Goal: Task Accomplishment & Management: Use online tool/utility

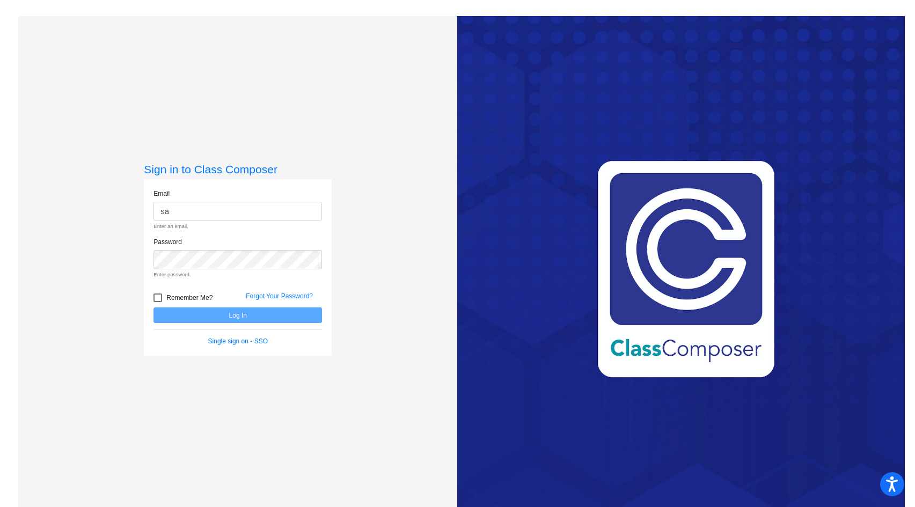
type input "[PERSON_NAME][EMAIL_ADDRESS][PERSON_NAME][DOMAIN_NAME]"
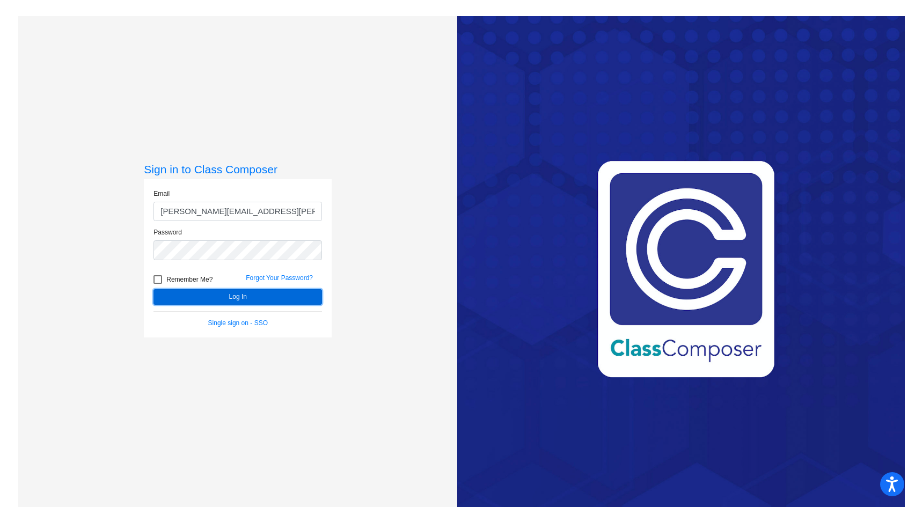
click at [252, 300] on button "Log In" at bounding box center [237, 297] width 169 height 16
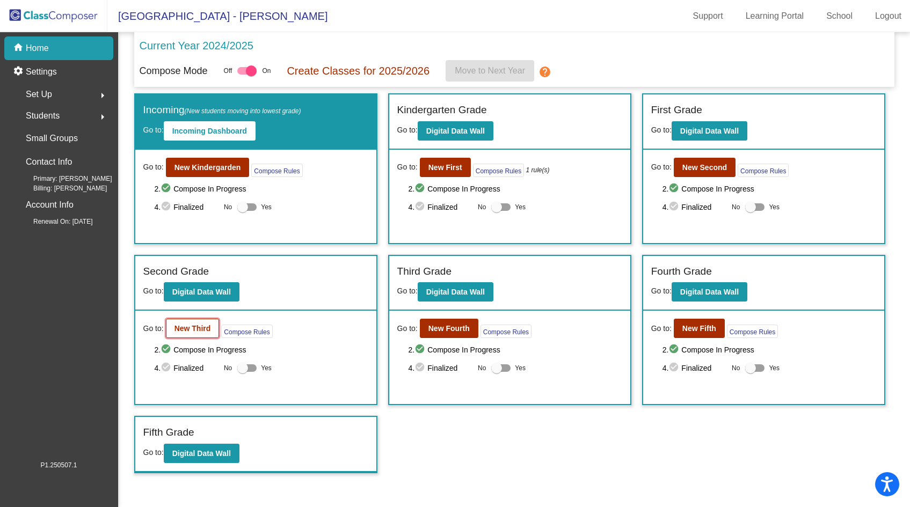
click at [192, 325] on b "New Third" at bounding box center [192, 328] width 36 height 9
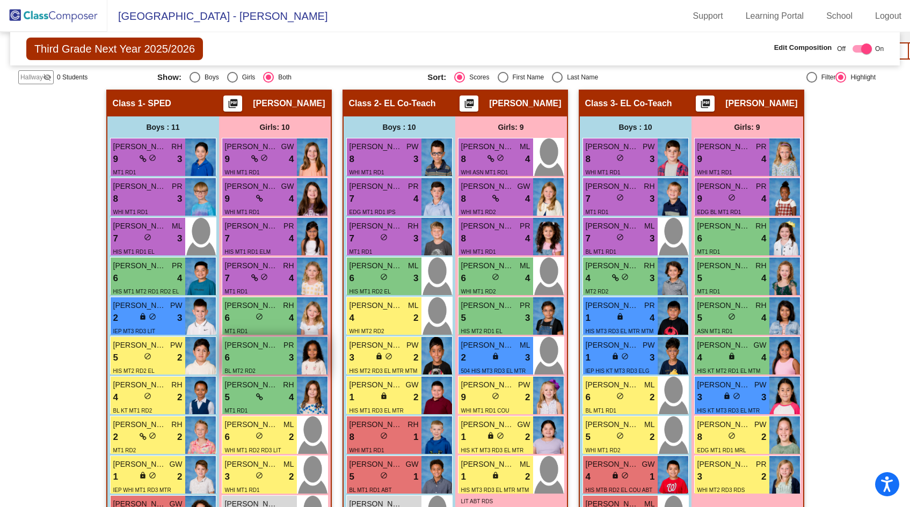
scroll to position [259, 0]
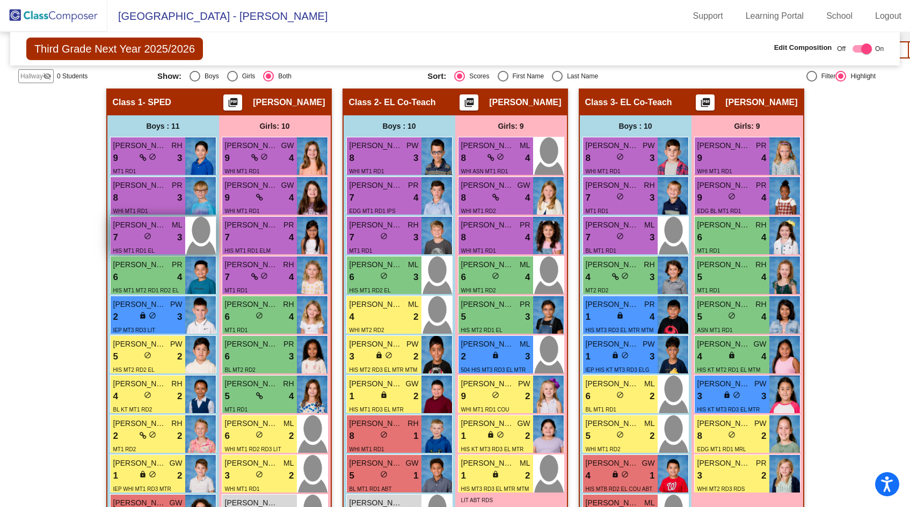
click at [156, 241] on div "7 lock do_not_disturb_alt 3" at bounding box center [147, 238] width 69 height 14
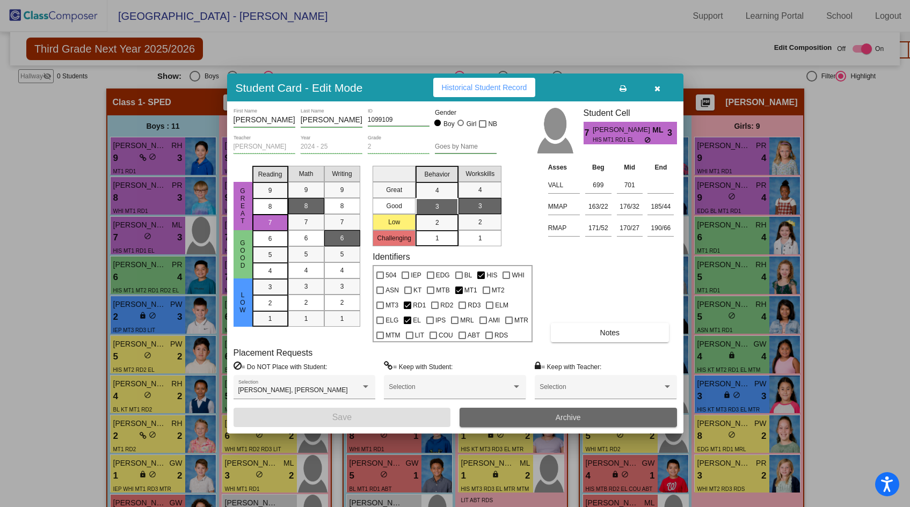
click at [501, 422] on button "Archive" at bounding box center [567, 417] width 217 height 19
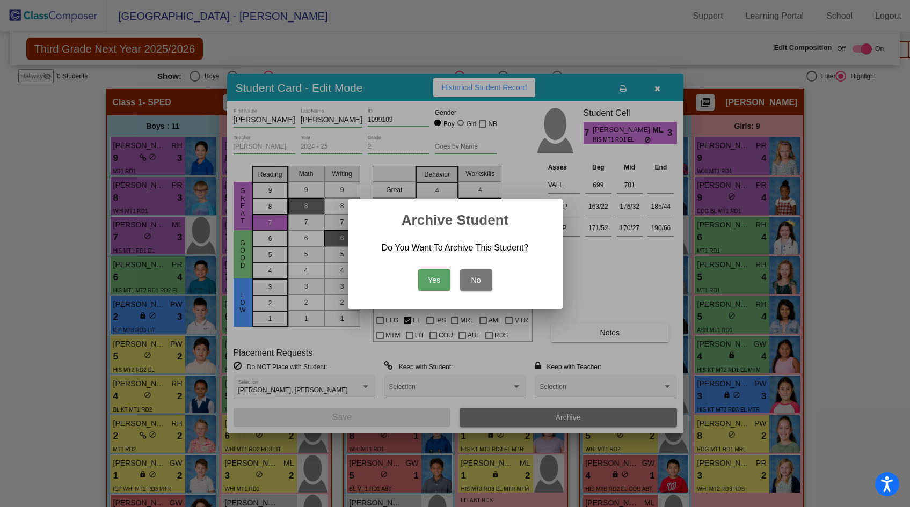
click at [435, 280] on button "Yes" at bounding box center [434, 279] width 32 height 21
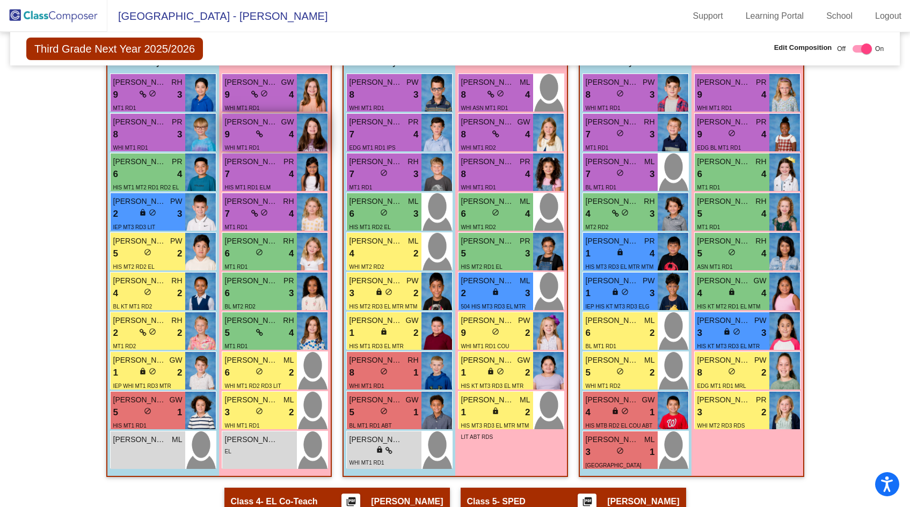
scroll to position [339, 0]
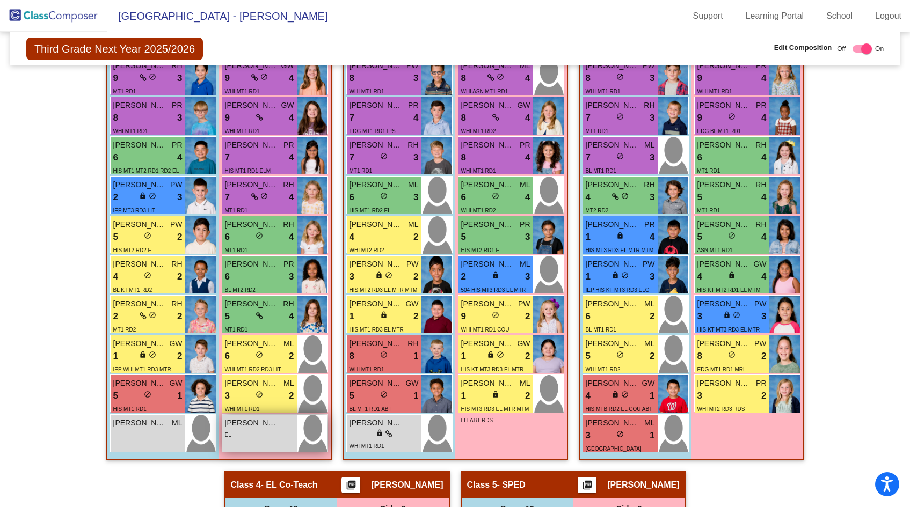
click at [297, 427] on img at bounding box center [312, 434] width 31 height 38
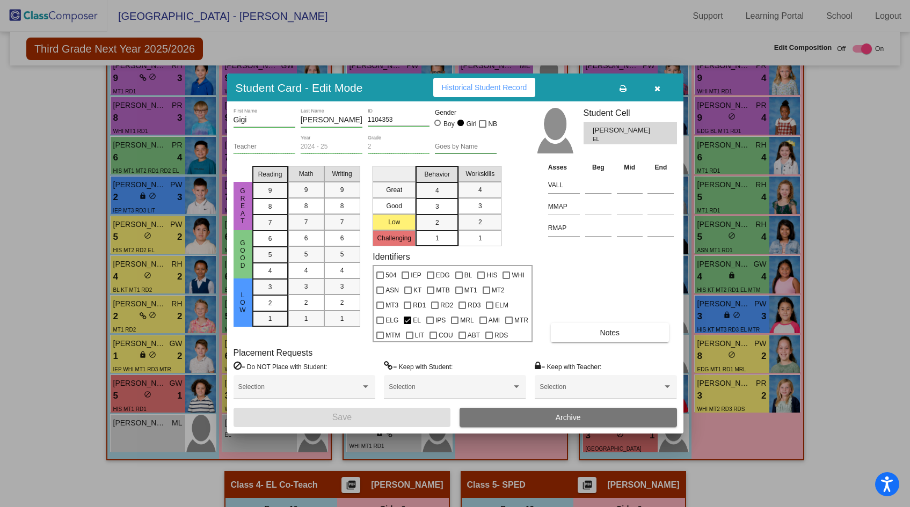
click at [495, 411] on button "Archive" at bounding box center [567, 417] width 217 height 19
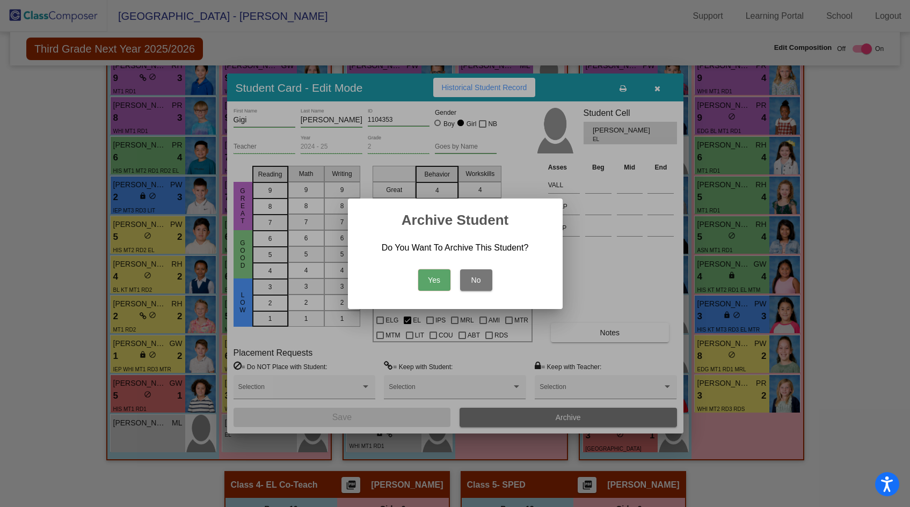
click at [441, 277] on button "Yes" at bounding box center [434, 279] width 32 height 21
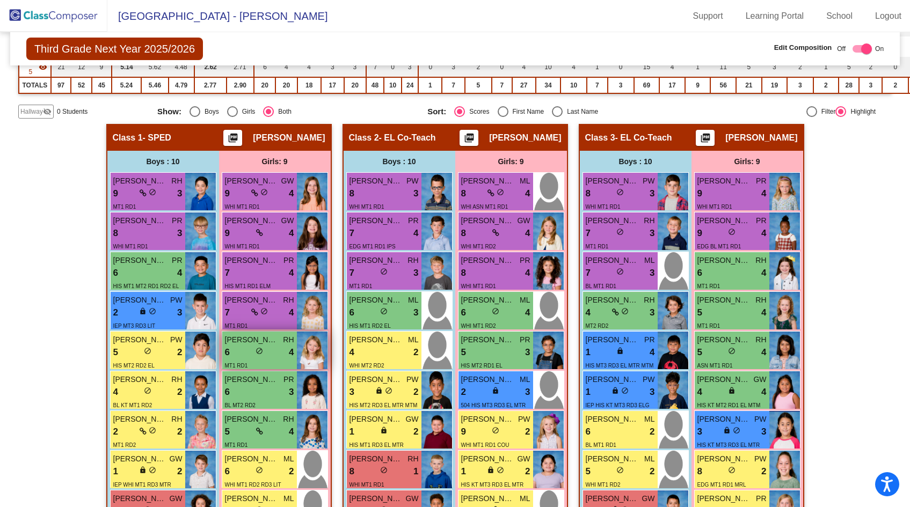
scroll to position [225, 0]
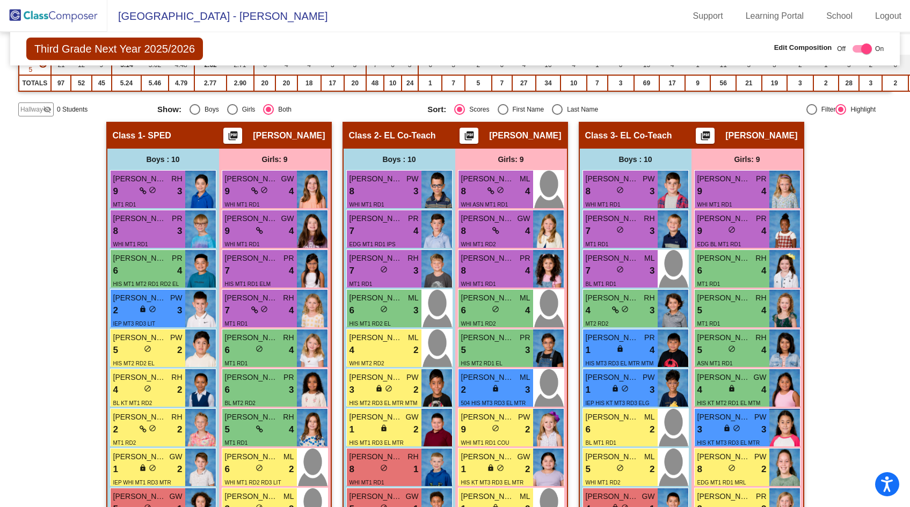
click at [76, 11] on img at bounding box center [53, 16] width 107 height 32
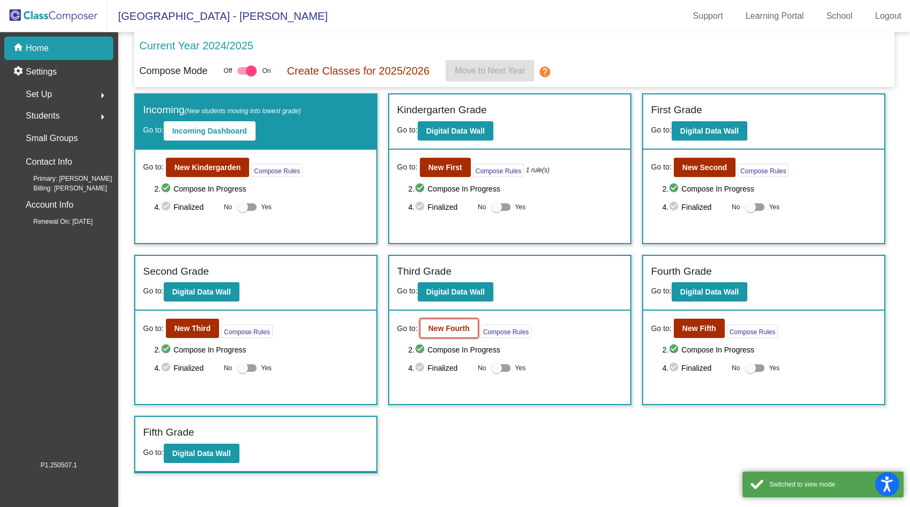
click at [461, 328] on b "New Fourth" at bounding box center [448, 328] width 41 height 9
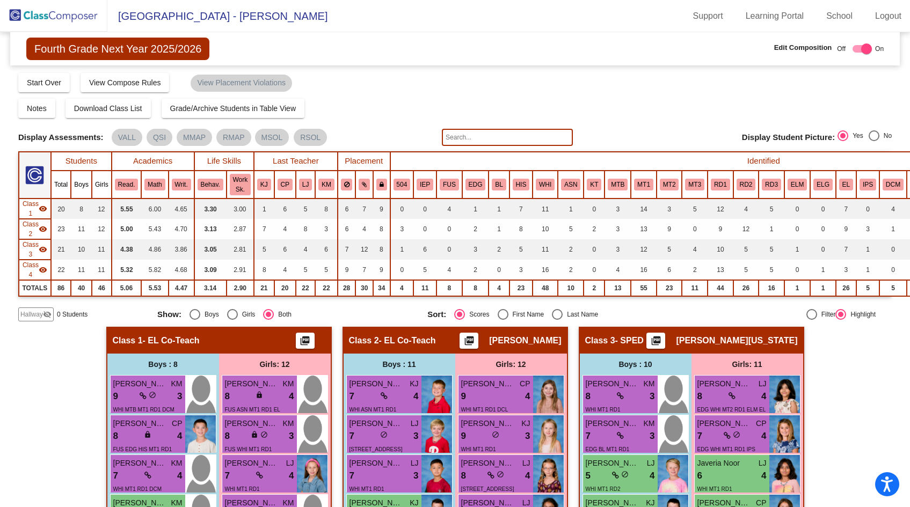
click at [580, 92] on div "Compose Start Over Submit Classes Compose has been submitted Check for Incomple…" at bounding box center [454, 82] width 873 height 20
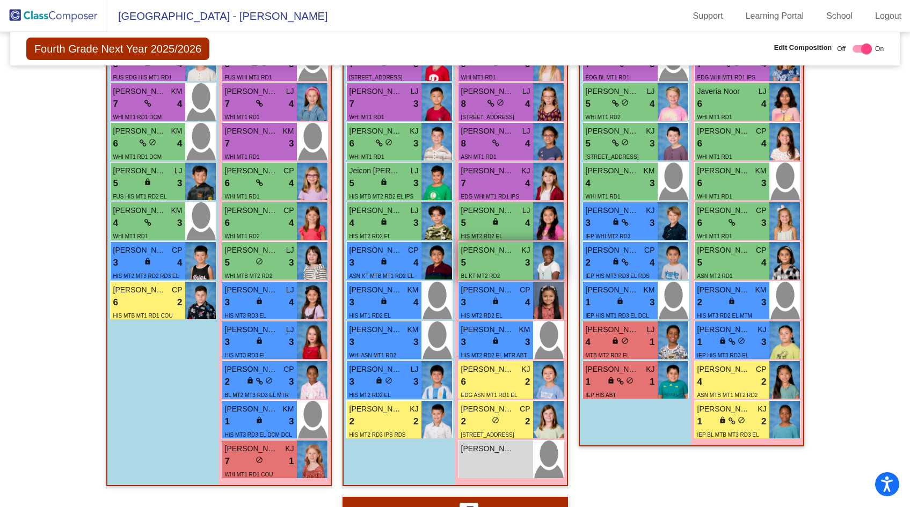
scroll to position [376, 0]
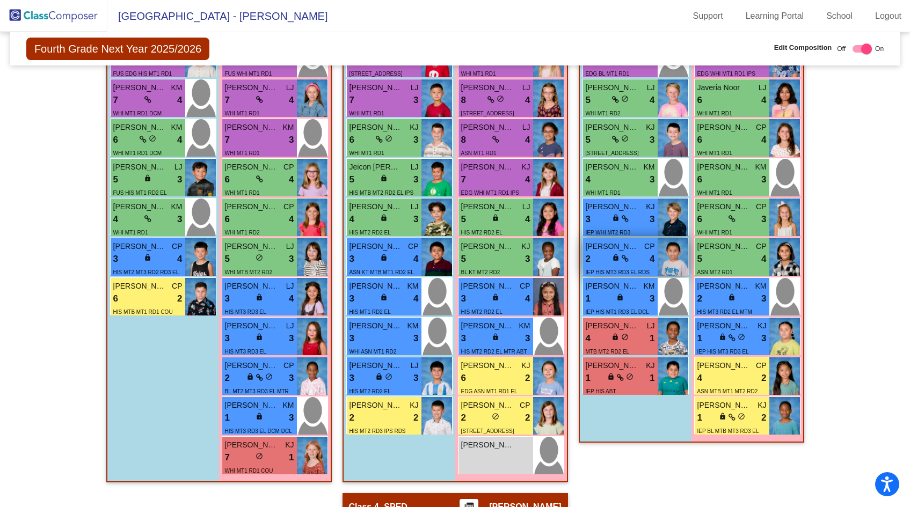
click at [645, 258] on div "2 lock do_not_disturb_alt 4" at bounding box center [620, 259] width 69 height 14
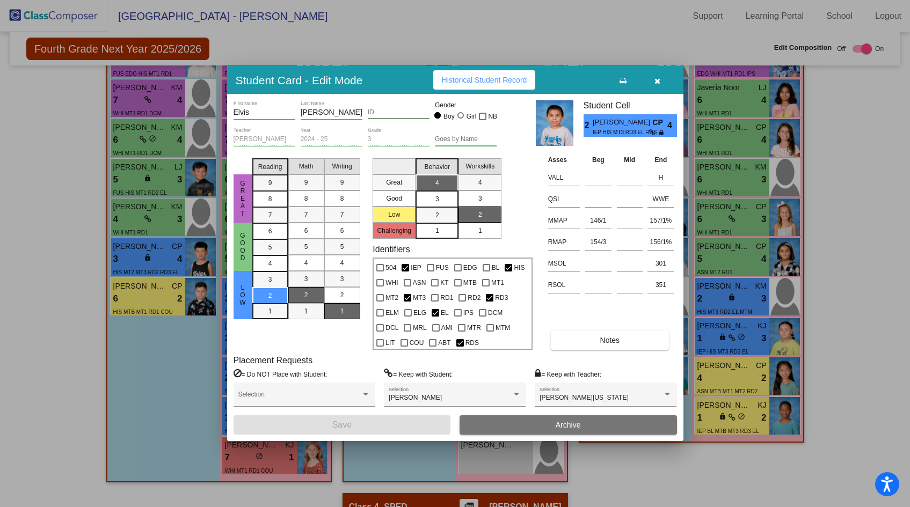
click at [544, 429] on button "Archive" at bounding box center [567, 424] width 217 height 19
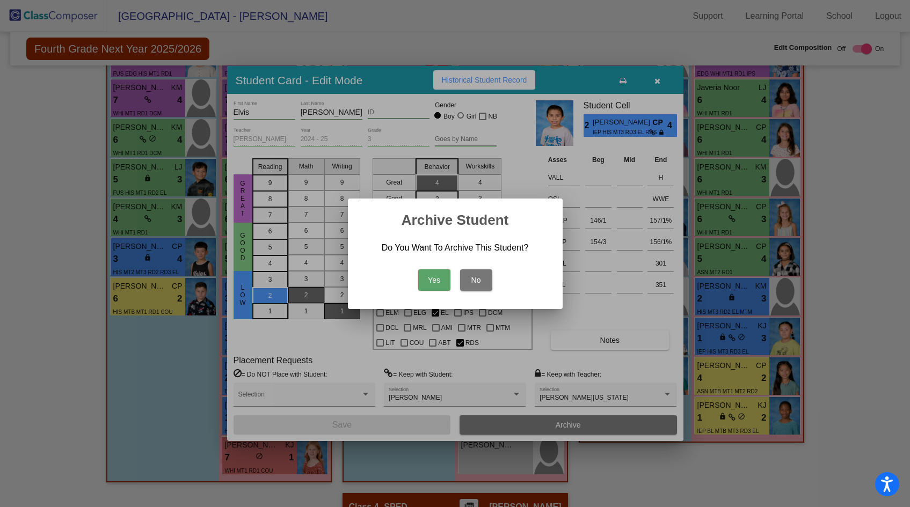
click at [438, 277] on button "Yes" at bounding box center [434, 279] width 32 height 21
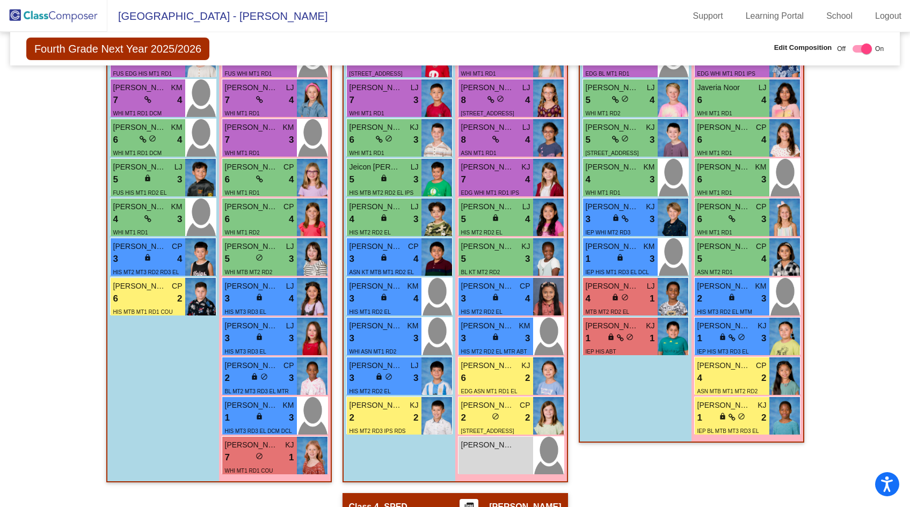
scroll to position [0, 0]
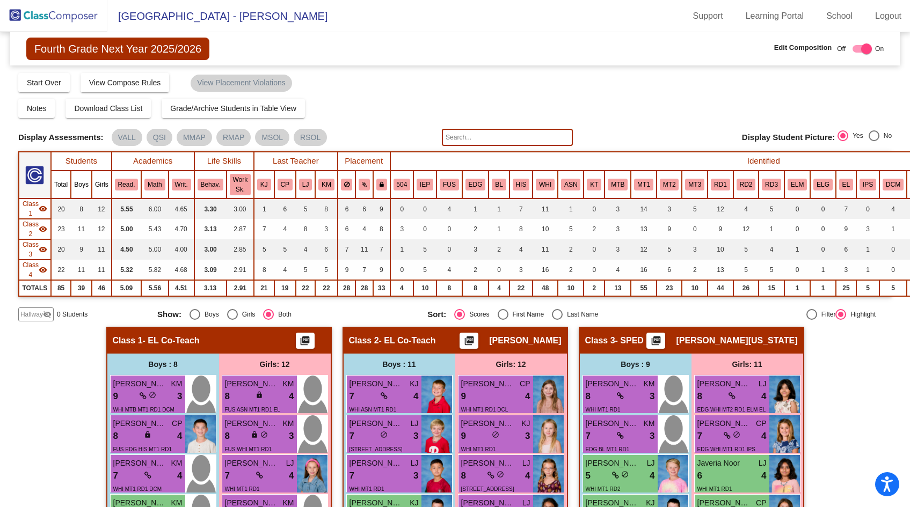
click at [85, 17] on img at bounding box center [53, 16] width 107 height 32
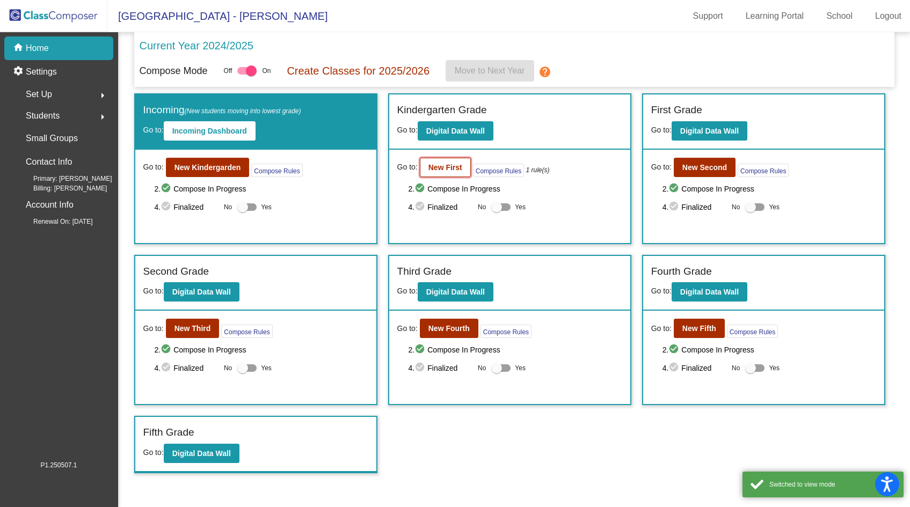
click at [446, 170] on b "New First" at bounding box center [445, 167] width 34 height 9
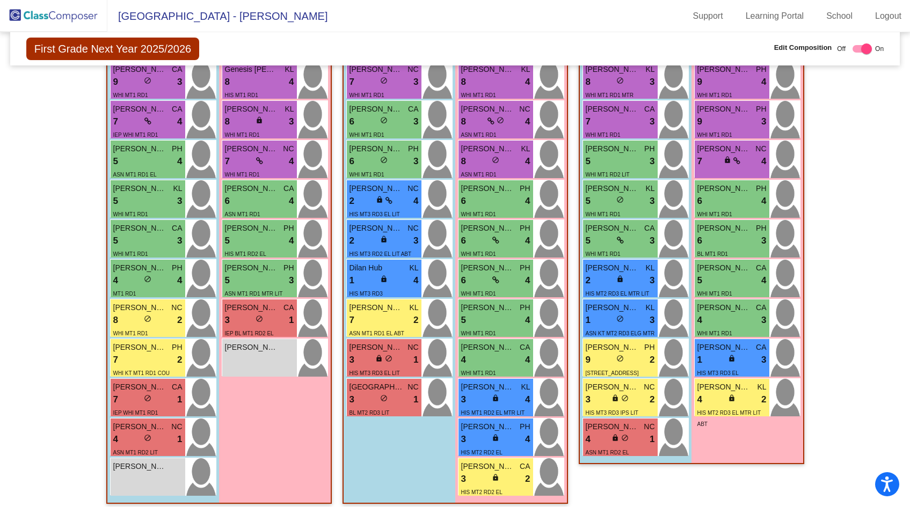
scroll to position [355, 0]
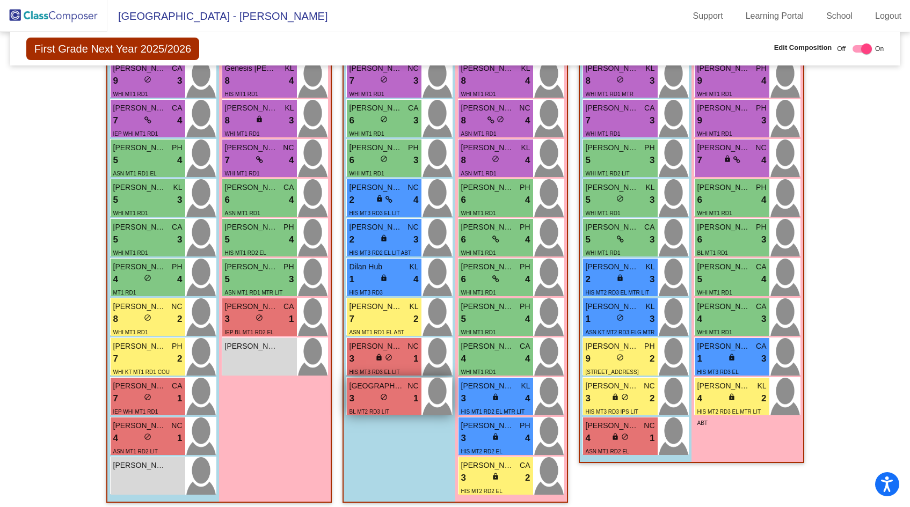
click at [397, 396] on div "3 lock do_not_disturb_alt 1" at bounding box center [383, 399] width 69 height 14
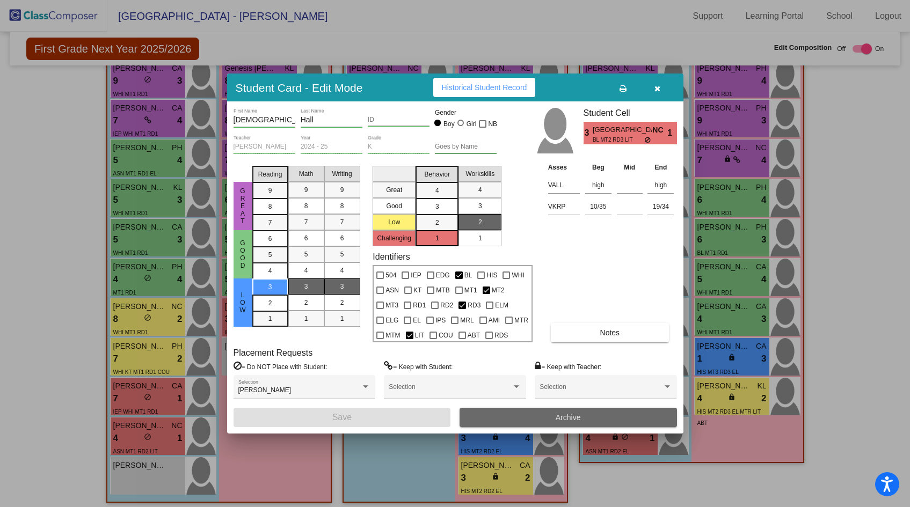
click at [489, 419] on button "Archive" at bounding box center [567, 417] width 217 height 19
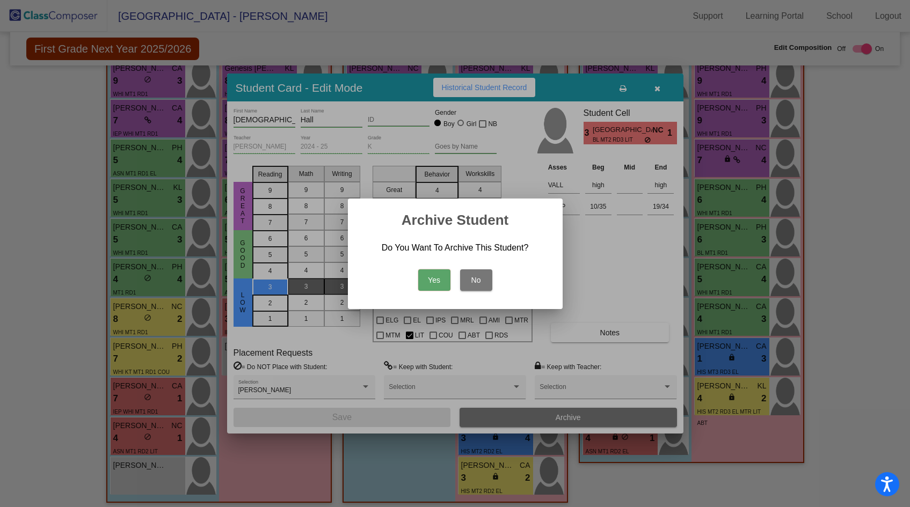
click at [418, 279] on button "Yes" at bounding box center [434, 279] width 32 height 21
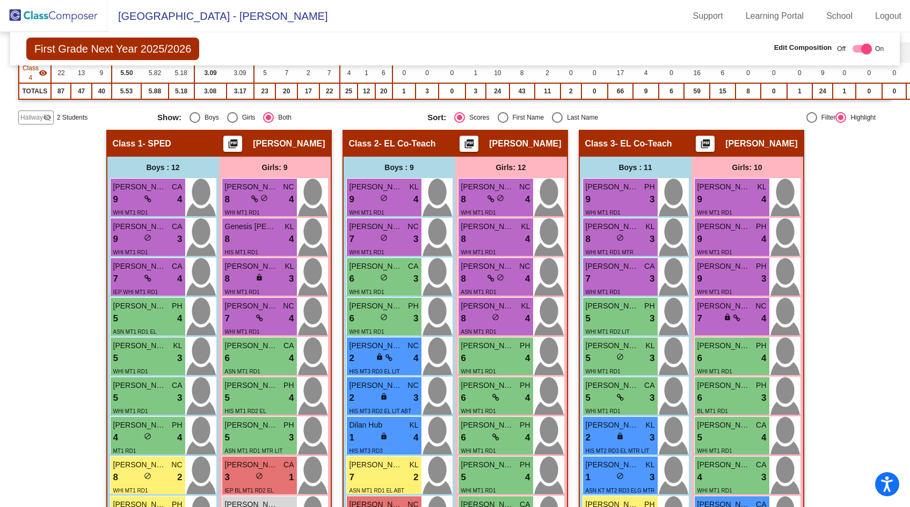
scroll to position [0, 0]
